Goal: Find specific page/section: Find specific page/section

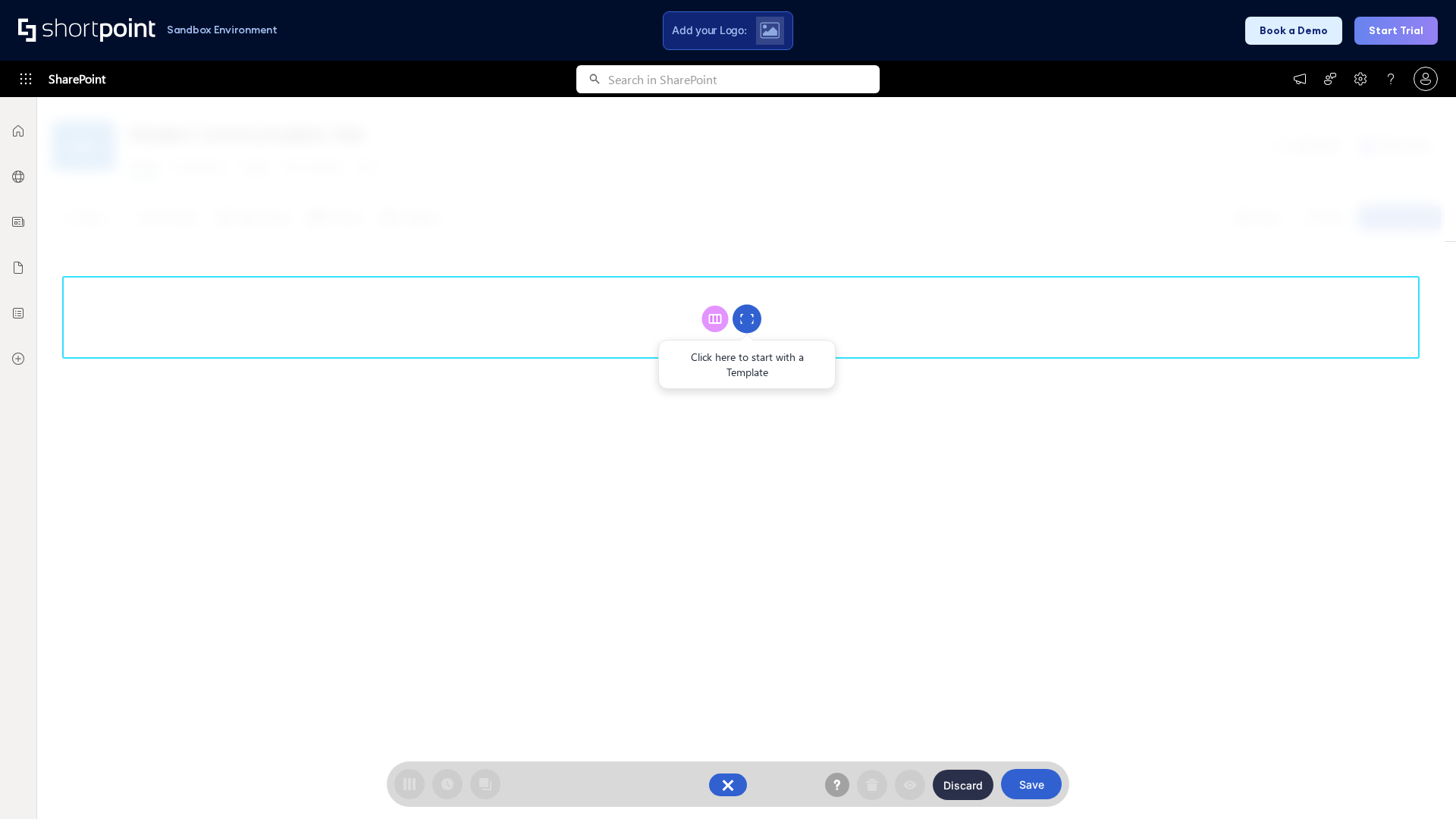
click at [747, 319] on circle at bounding box center [747, 319] width 29 height 29
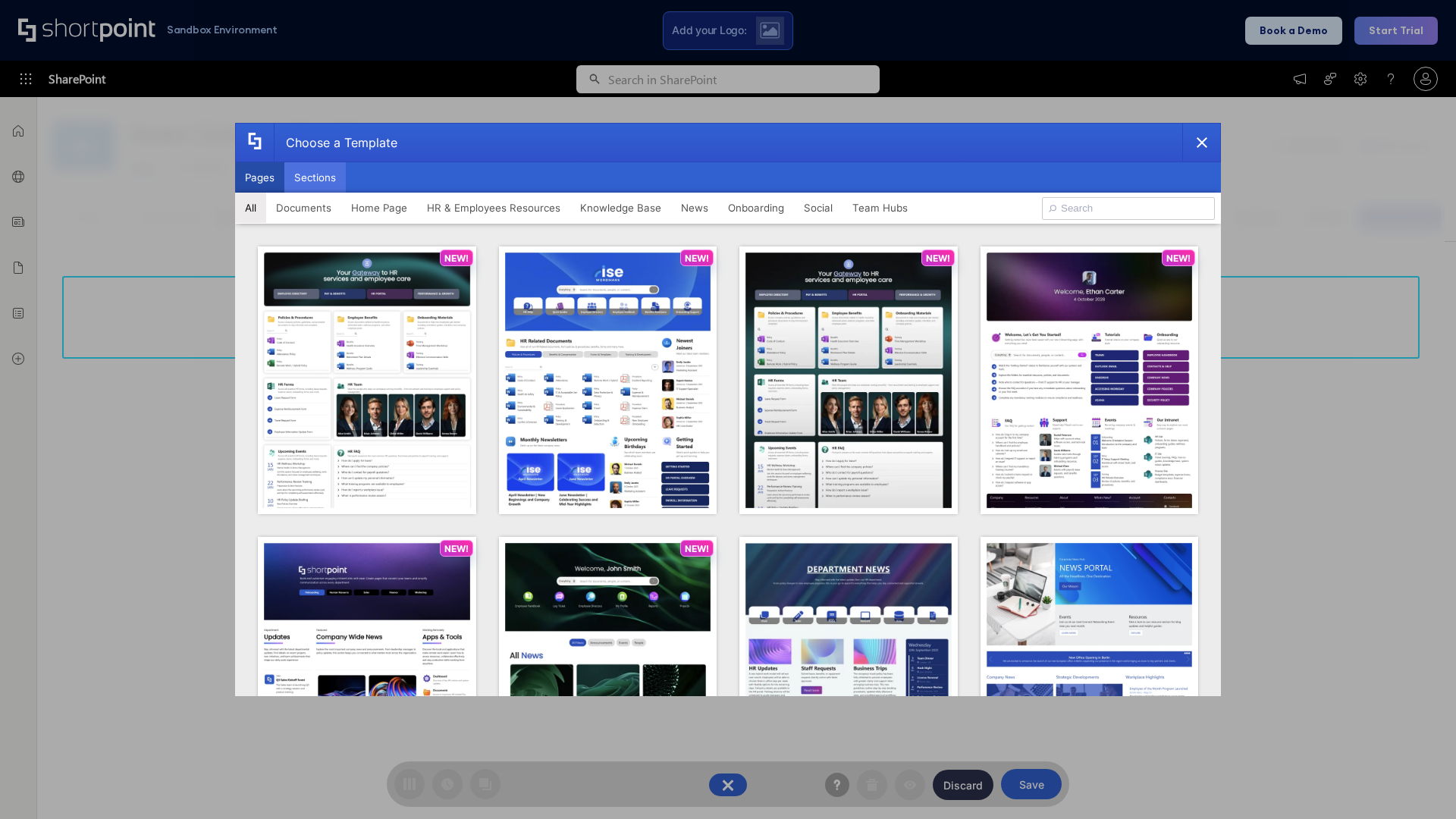
click at [315, 177] on button "Sections" at bounding box center [316, 177] width 62 height 30
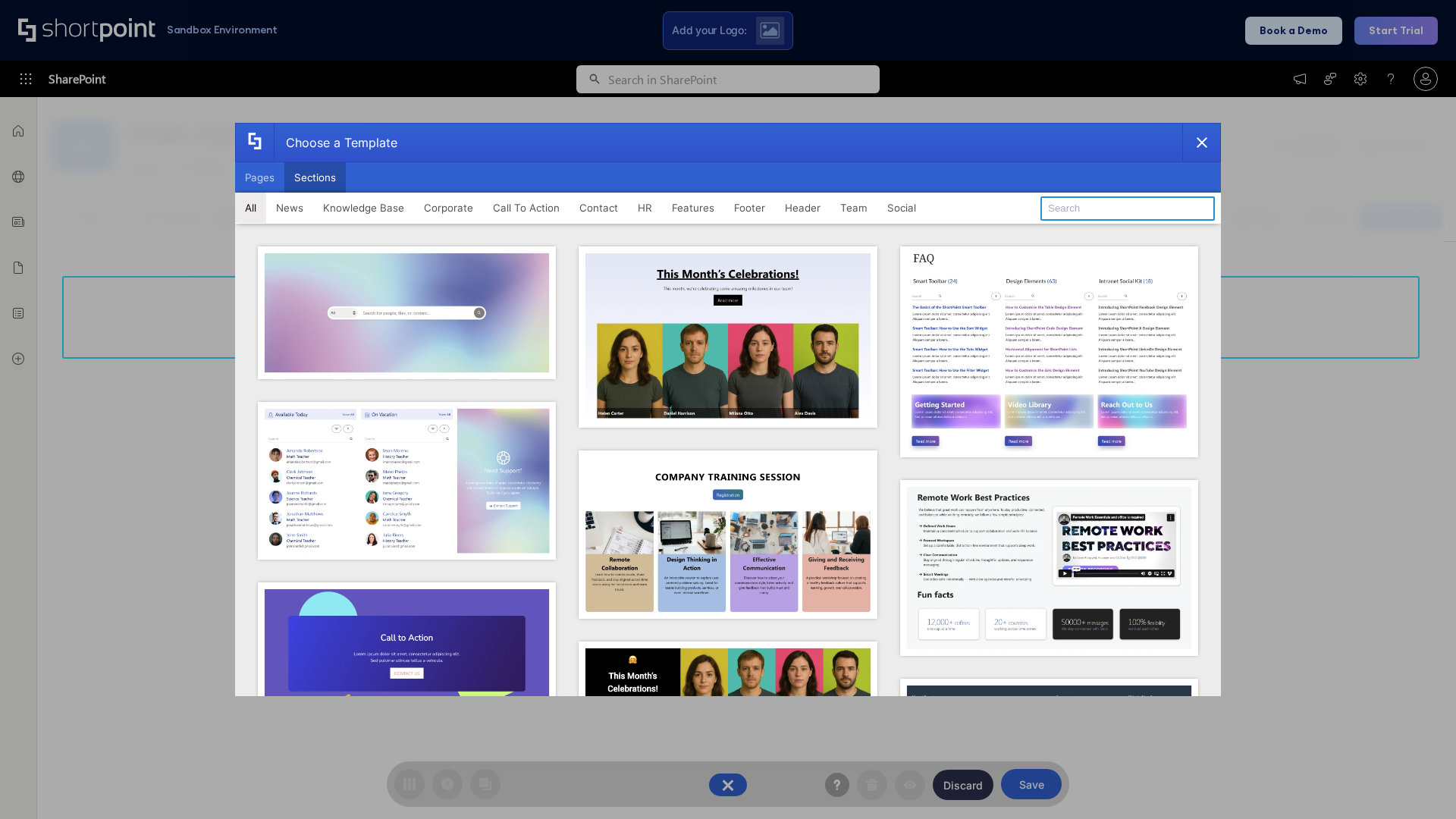
type input "Features Kit 4"
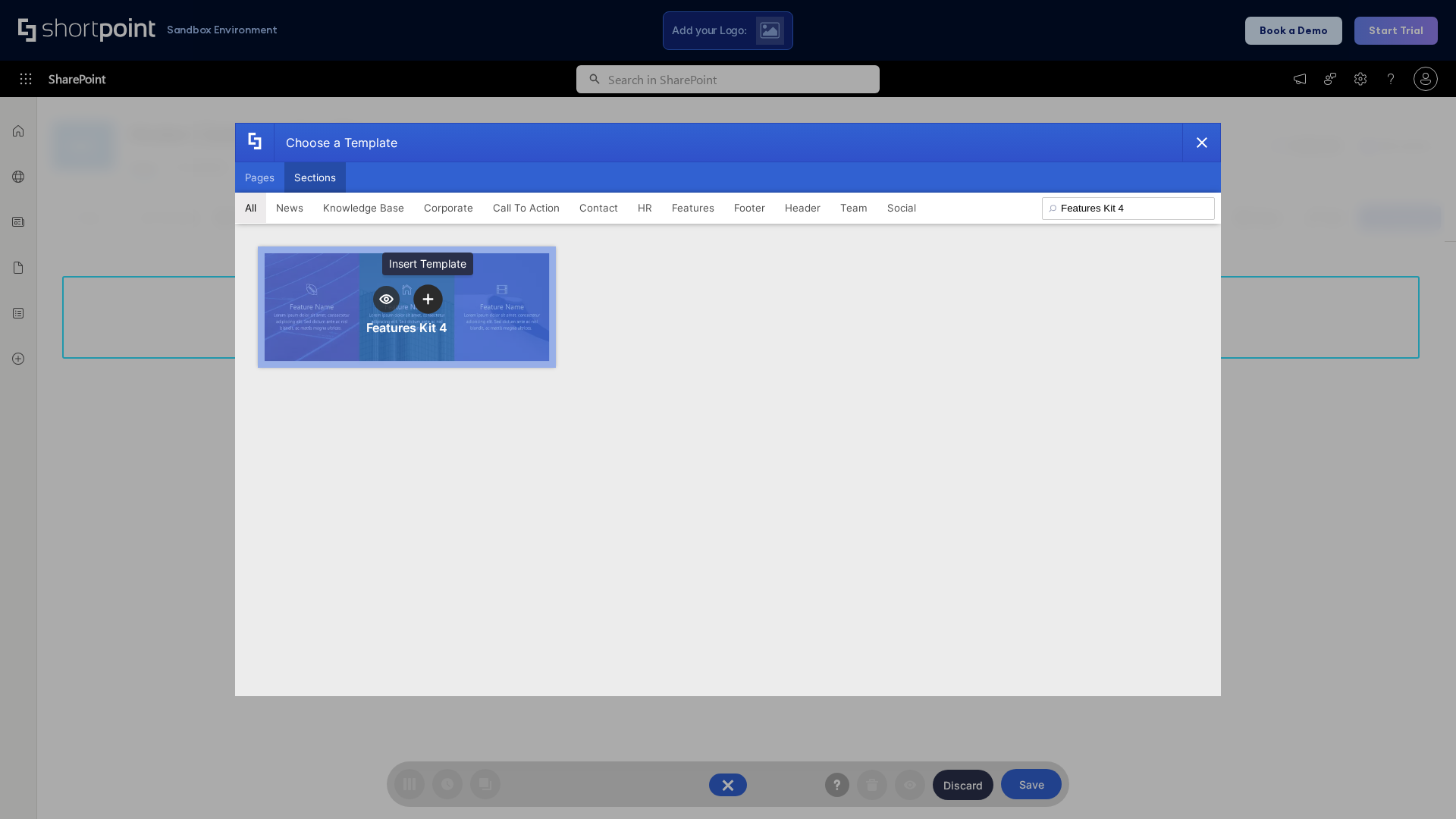
click at [428, 299] on icon "template selector" at bounding box center [427, 299] width 11 height 11
